Goal: Transaction & Acquisition: Purchase product/service

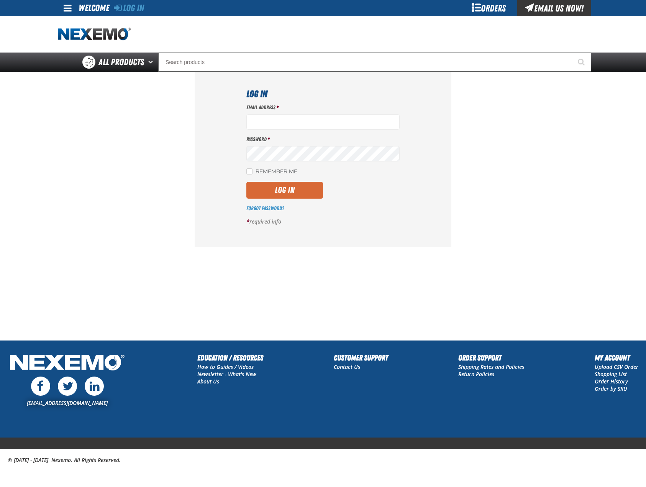
type input "[EMAIL_ADDRESS][DOMAIN_NAME]"
click at [270, 191] on button "Log In" at bounding box center [284, 190] width 77 height 17
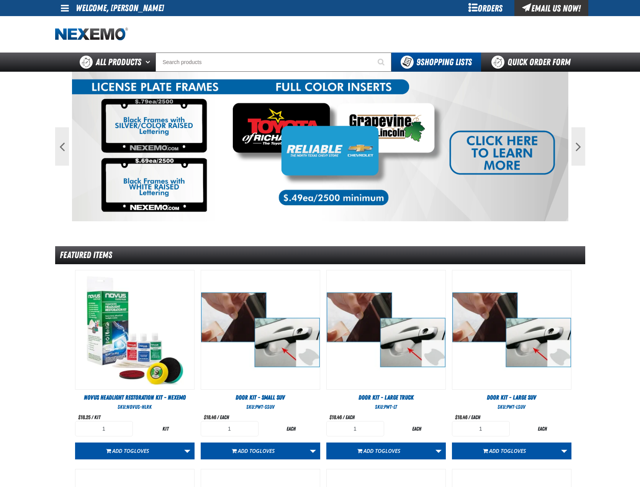
click at [484, 8] on div "Orders" at bounding box center [485, 8] width 57 height 16
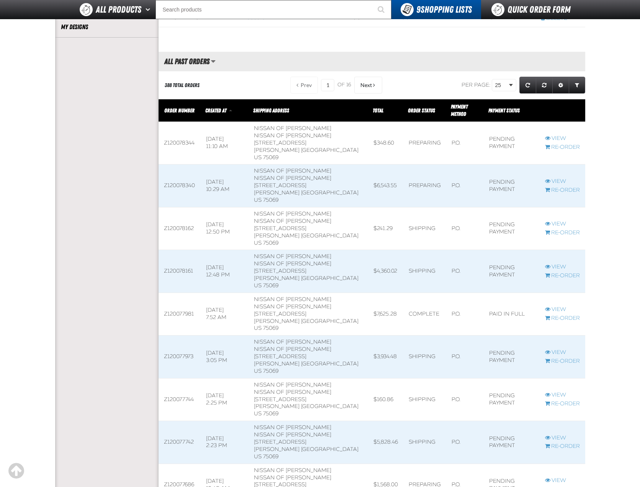
scroll to position [230, 0]
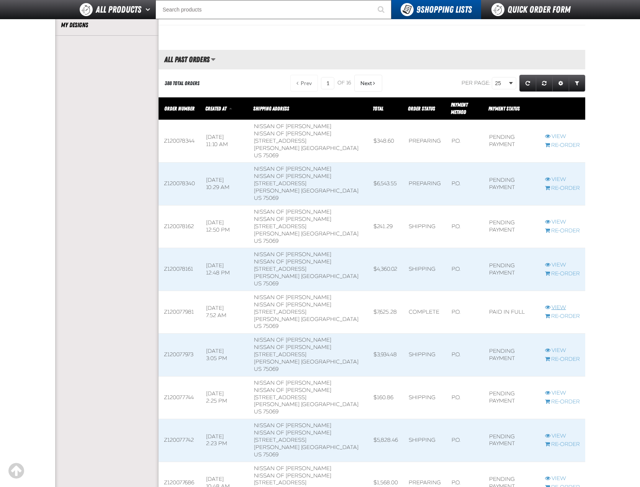
click at [560, 304] on link "View" at bounding box center [562, 307] width 35 height 7
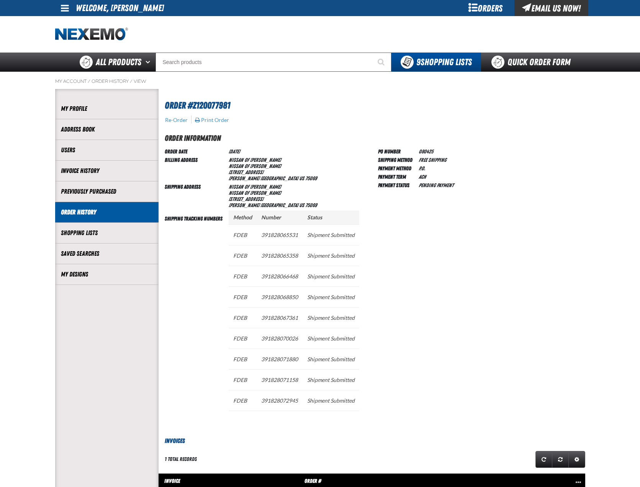
scroll to position [0, 0]
click at [171, 117] on button "Re-Order" at bounding box center [176, 120] width 23 height 7
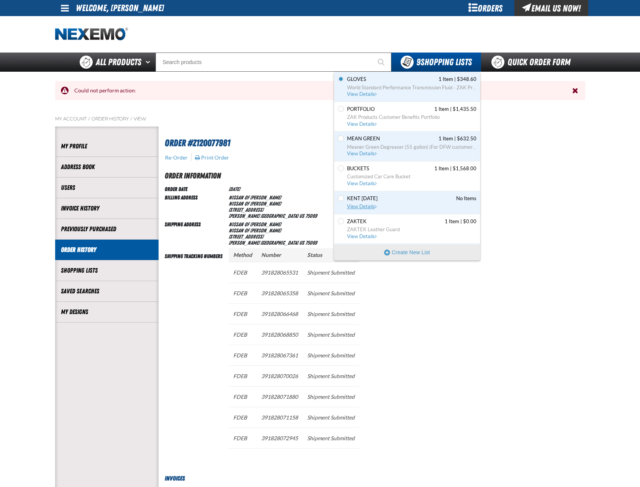
click at [354, 207] on span "View Details" at bounding box center [362, 207] width 31 height 6
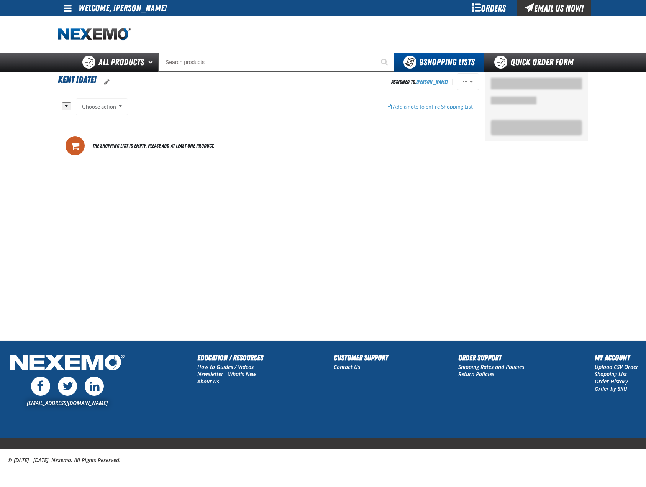
click at [535, 98] on div at bounding box center [536, 99] width 91 height 42
click at [202, 87] on h1 "Kent [DATE]" at bounding box center [224, 81] width 333 height 17
click at [110, 80] on span "oro.shoppinglist.label.edit.tooltip" at bounding box center [106, 82] width 5 height 6
click at [175, 77] on button "Cancel" at bounding box center [174, 80] width 31 height 17
click at [66, 106] on button "button" at bounding box center [66, 106] width 9 height 8
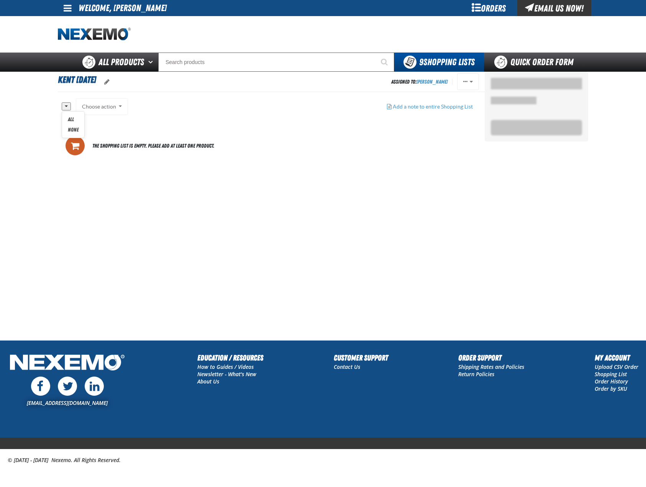
click at [110, 106] on div "Choose action Add to GLOVES Add to Zak 6.25.2020 Add to Shopping list Add to Qu…" at bounding box center [102, 106] width 52 height 17
drag, startPoint x: 391, startPoint y: 202, endPoint x: 276, endPoint y: 235, distance: 119.2
click at [276, 235] on section "Kent 3.21.2023 Assigned To: Matt Glazier Reassign Set as Default Delete Add a n…" at bounding box center [271, 172] width 427 height 201
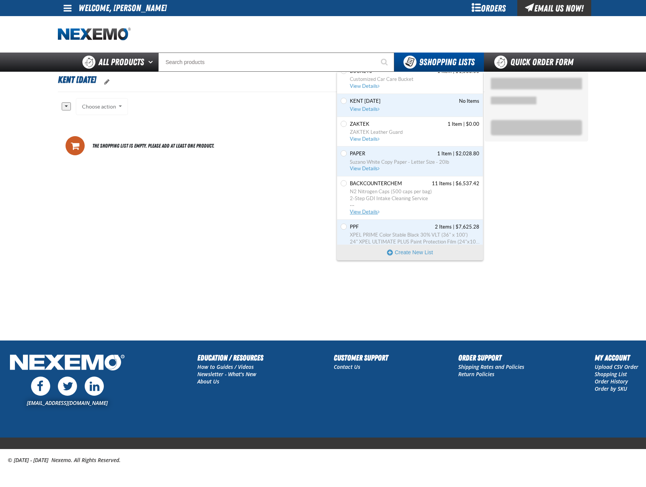
scroll to position [109, 0]
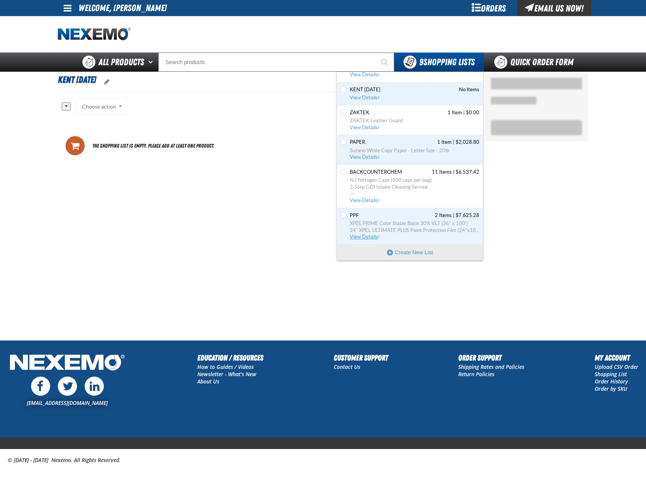
click at [381, 218] on span "PPF 2 Items | $7,625.28" at bounding box center [415, 215] width 130 height 7
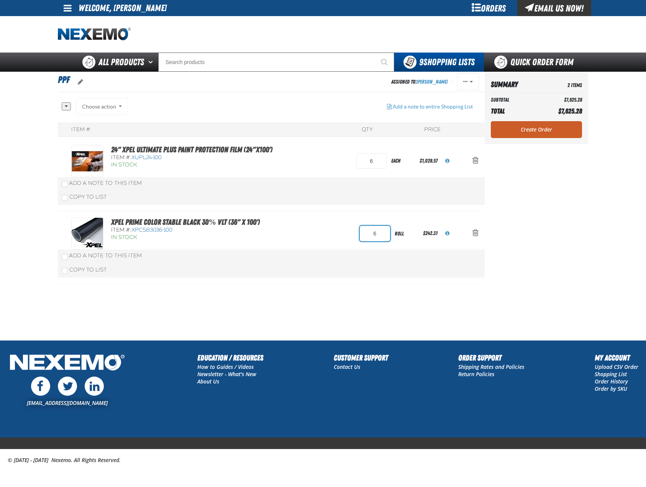
drag, startPoint x: 384, startPoint y: 231, endPoint x: 330, endPoint y: 233, distance: 53.7
click at [339, 233] on div "XPEL PRIME Color Stable Black 30% VLT (36" x 100') Item #: XPCSB3036-100 In Sto…" at bounding box center [263, 233] width 384 height 32
type input "7"
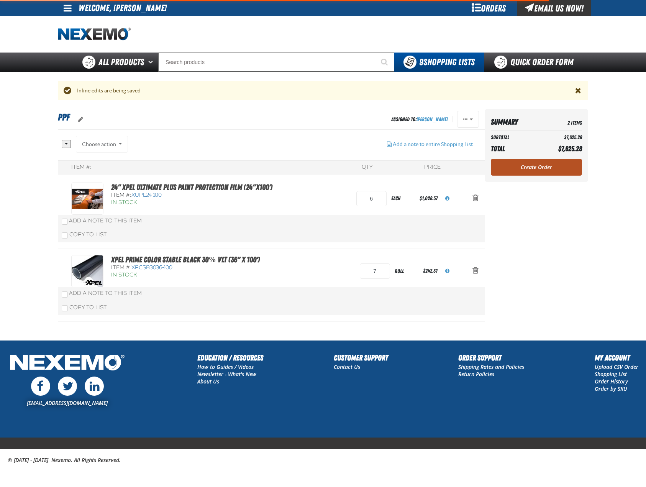
click at [537, 126] on div "Summary 2 Items Subtotal $7,625.28 Total $7,625.28 Loading... Create Order" at bounding box center [536, 145] width 103 height 72
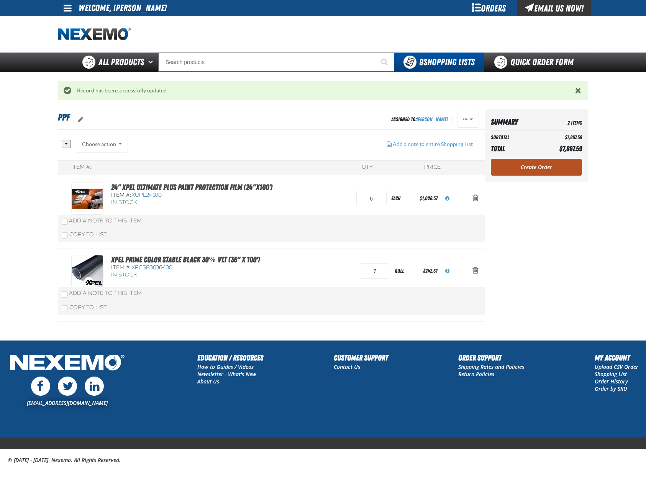
click at [525, 166] on link "Create Order" at bounding box center [536, 167] width 91 height 17
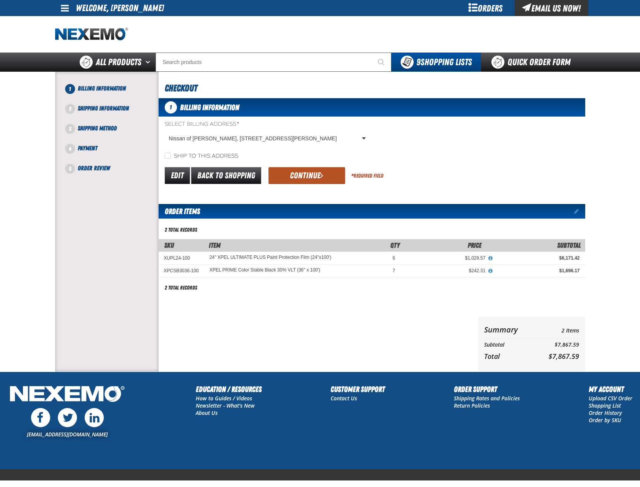
click at [281, 180] on button "Continue" at bounding box center [307, 175] width 77 height 17
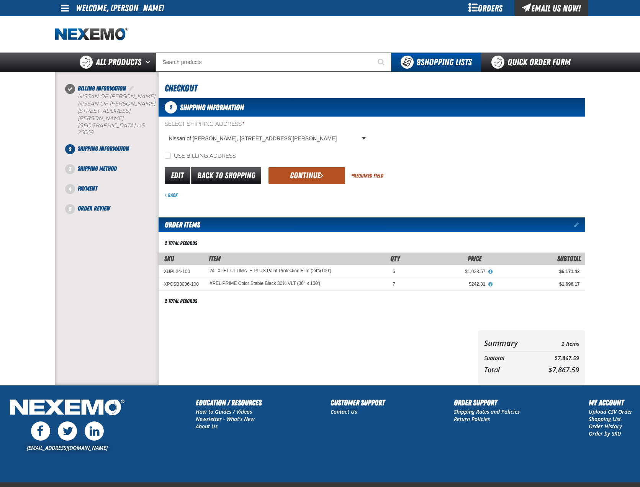
click at [299, 170] on button "Continue" at bounding box center [307, 175] width 77 height 17
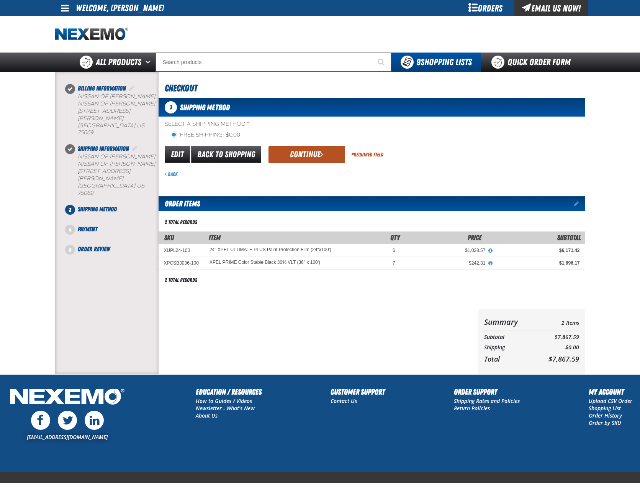
click at [315, 156] on button "Continue" at bounding box center [307, 154] width 77 height 17
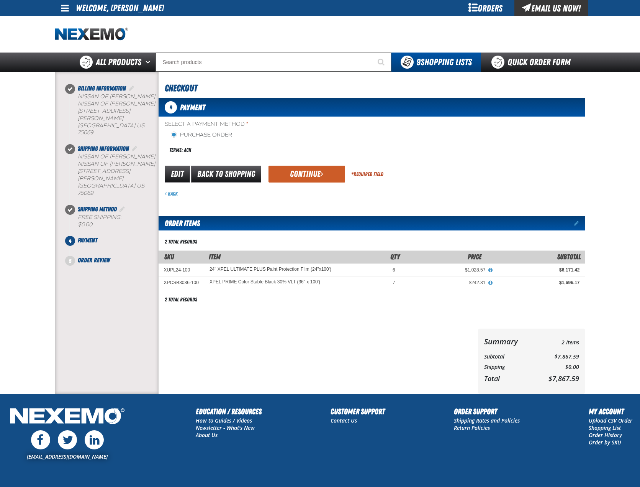
click at [315, 156] on div "Terms: ACH" at bounding box center [268, 150] width 207 height 16
click at [310, 178] on button "Continue" at bounding box center [307, 174] width 77 height 17
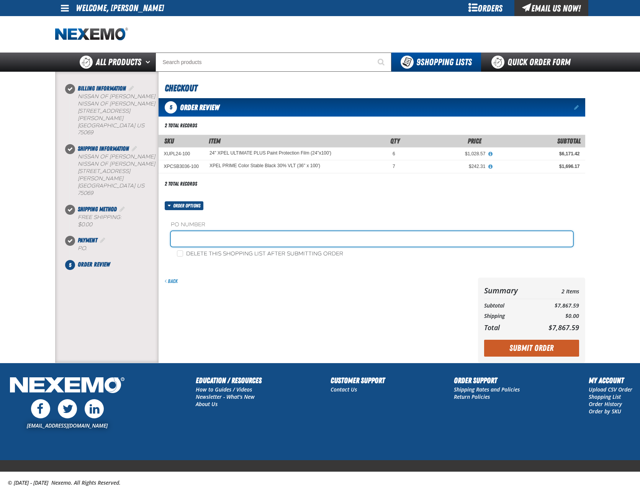
click at [239, 241] on input "text" at bounding box center [372, 238] width 402 height 15
type input "081525"
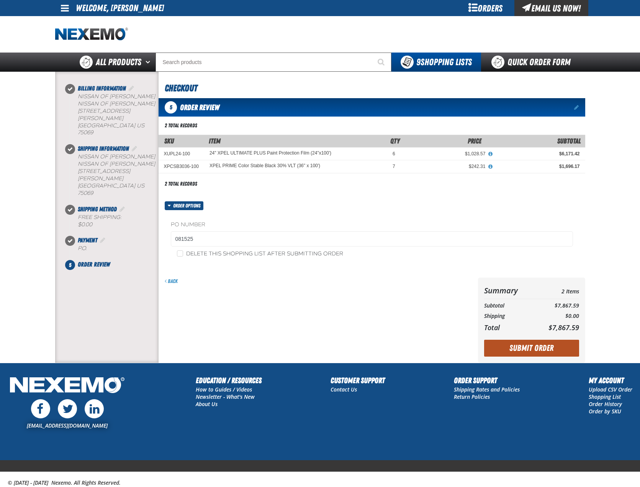
click at [517, 346] on button "Submit Order" at bounding box center [531, 348] width 95 height 17
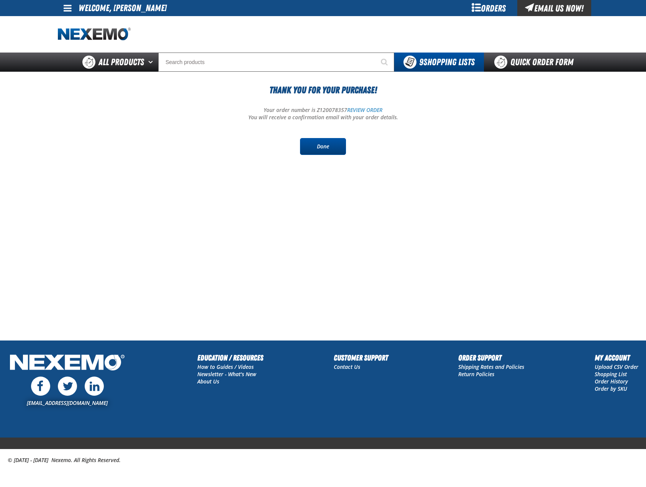
click at [317, 149] on link "Done" at bounding box center [323, 146] width 46 height 17
